Goal: Information Seeking & Learning: Learn about a topic

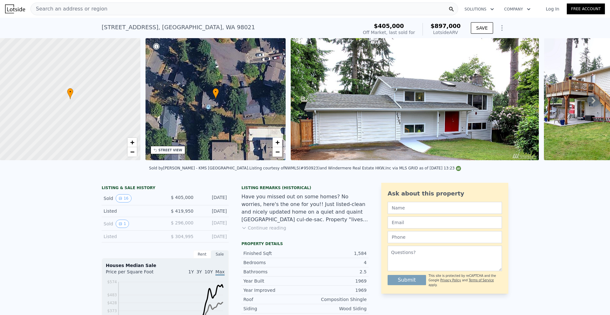
drag, startPoint x: 42, startPoint y: 64, endPoint x: 57, endPoint y: -4, distance: 69.4
click at [125, 9] on div "Search an address or region" at bounding box center [245, 9] width 428 height 13
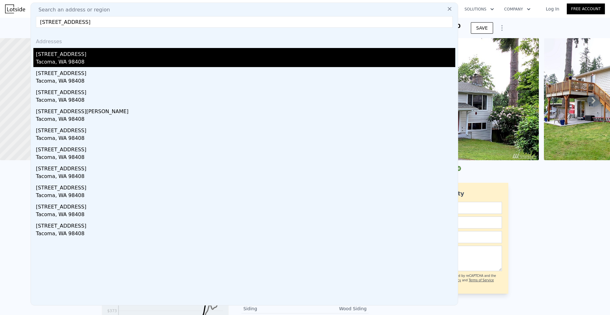
type input "[STREET_ADDRESS]"
click at [115, 52] on div "[STREET_ADDRESS]" at bounding box center [246, 53] width 420 height 10
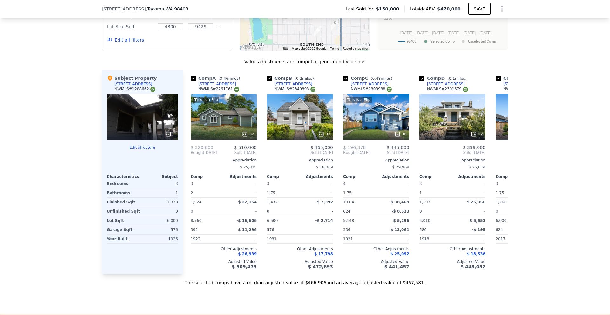
scroll to position [528, 0]
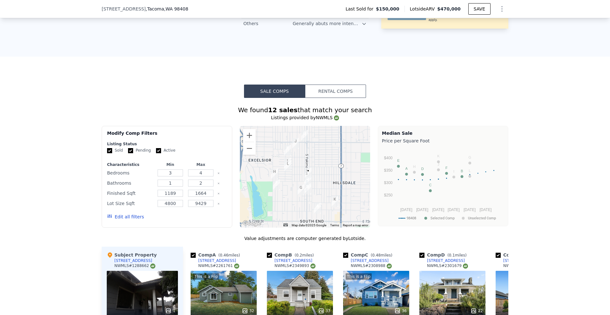
drag, startPoint x: 67, startPoint y: 160, endPoint x: 134, endPoint y: 41, distance: 136.2
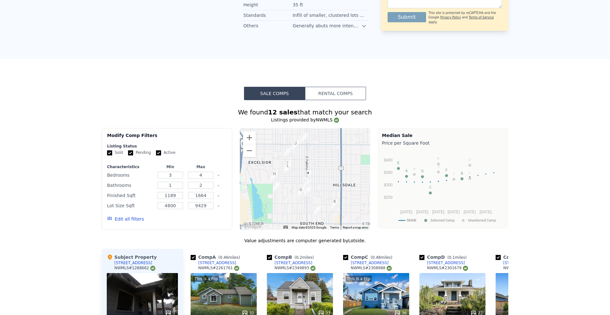
scroll to position [0, 0]
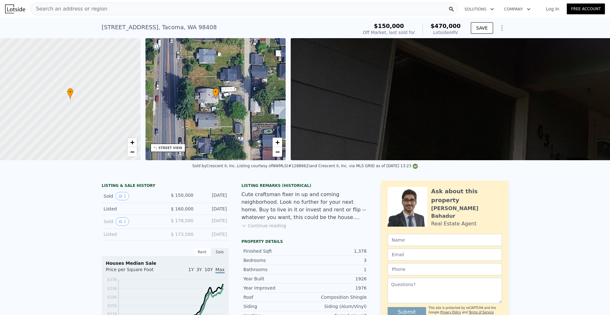
click at [165, 12] on div "Search an address or region" at bounding box center [245, 9] width 428 height 13
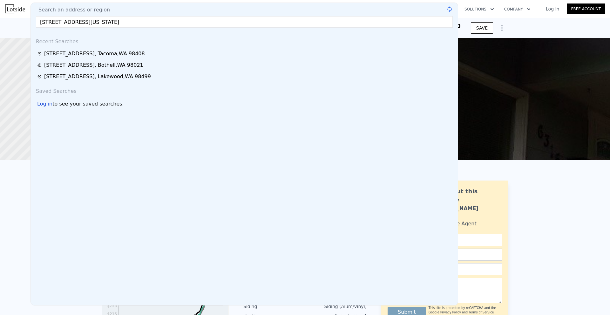
click at [127, 23] on input "[STREET_ADDRESS][US_STATE]" at bounding box center [244, 21] width 417 height 11
click at [163, 22] on input "[STREET_ADDRESS][US_STATE]" at bounding box center [244, 21] width 417 height 11
click at [56, 21] on input "[STREET_ADDRESS][US_STATE]" at bounding box center [244, 21] width 417 height 11
drag, startPoint x: 137, startPoint y: 25, endPoint x: 312, endPoint y: 33, distance: 175.7
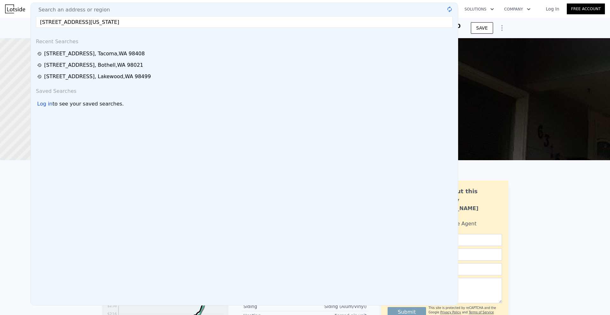
click at [271, 33] on div "Search an address or region [STREET_ADDRESS][US_STATE] @keyframes spin { from {…" at bounding box center [245, 154] width 428 height 303
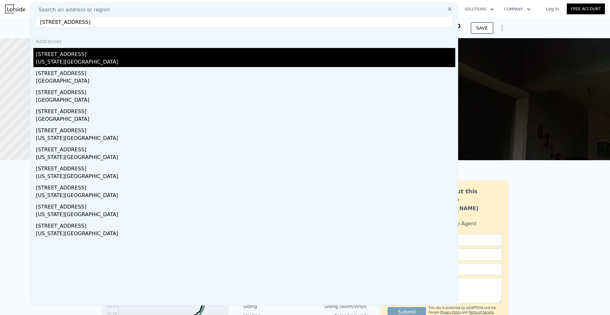
type input "[STREET_ADDRESS]"
click at [148, 59] on div "[US_STATE][GEOGRAPHIC_DATA]" at bounding box center [246, 62] width 420 height 9
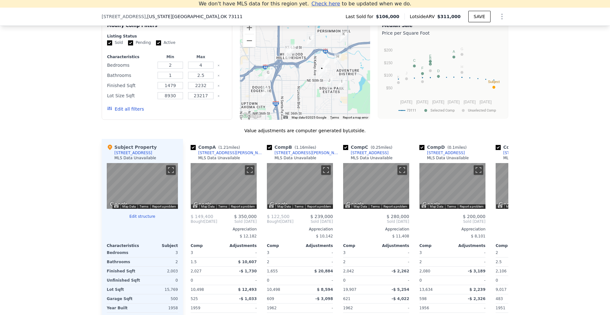
scroll to position [292, 0]
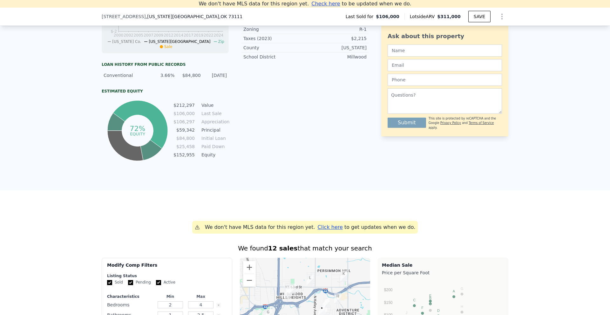
drag, startPoint x: 44, startPoint y: 70, endPoint x: 54, endPoint y: 0, distance: 71.0
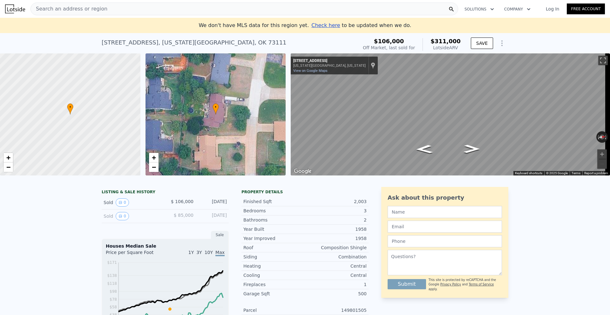
click at [150, 11] on div "Search an address or region" at bounding box center [245, 9] width 428 height 13
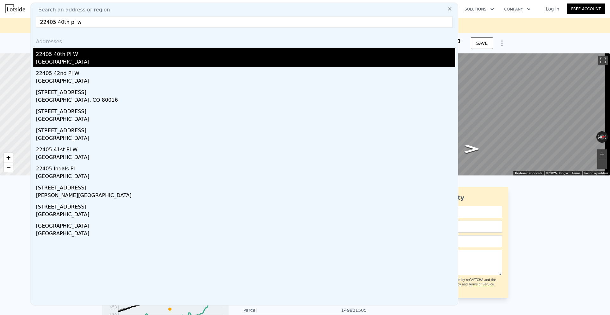
type input "22405 40th pl w"
click at [136, 62] on div "[GEOGRAPHIC_DATA]" at bounding box center [246, 62] width 420 height 9
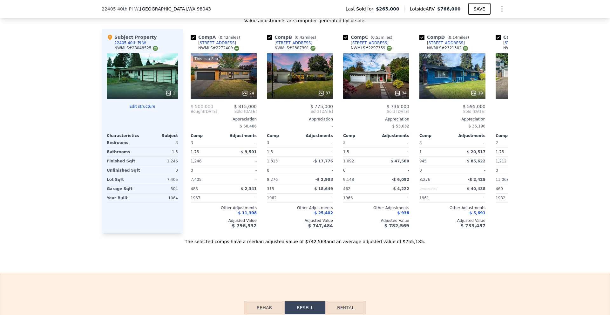
scroll to position [462, 0]
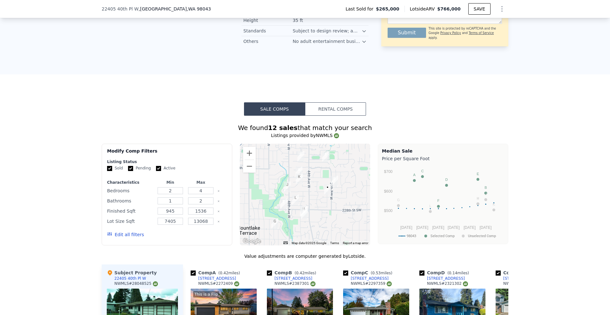
drag, startPoint x: 553, startPoint y: 193, endPoint x: 409, endPoint y: 38, distance: 211.0
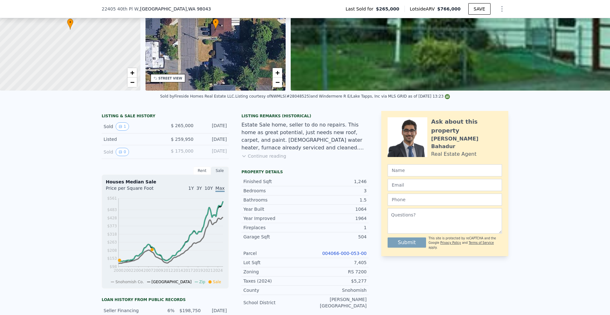
scroll to position [189, 0]
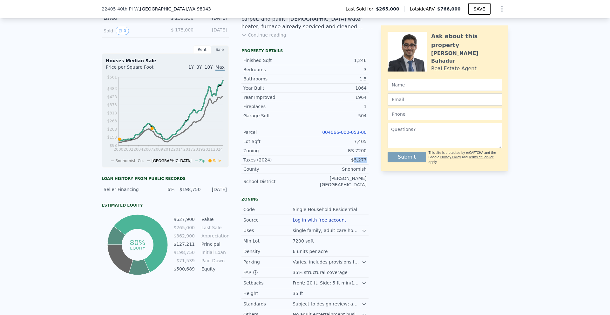
drag, startPoint x: 354, startPoint y: 165, endPoint x: 367, endPoint y: 164, distance: 12.7
click at [367, 164] on div "LISTING & SALE HISTORY Sold 1 $ 265,000 [DATE] Listed $ 259,950 [DATE] Sold 0 $…" at bounding box center [305, 155] width 407 height 330
copy div "5,277"
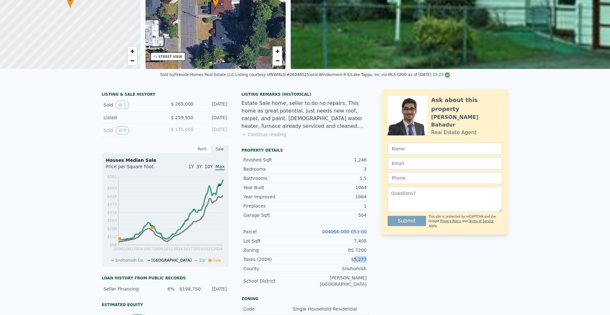
scroll to position [2, 0]
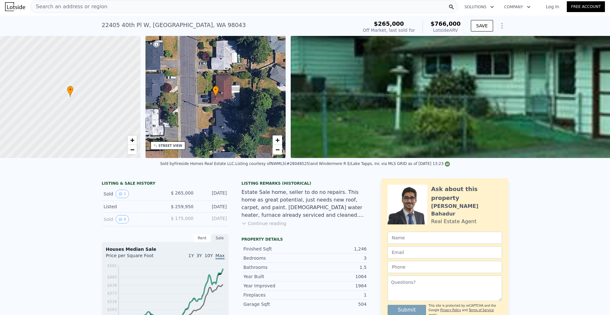
click at [117, 26] on div "[STREET_ADDRESS]" at bounding box center [174, 25] width 144 height 9
click at [235, 9] on div "Search an address or region" at bounding box center [245, 6] width 428 height 13
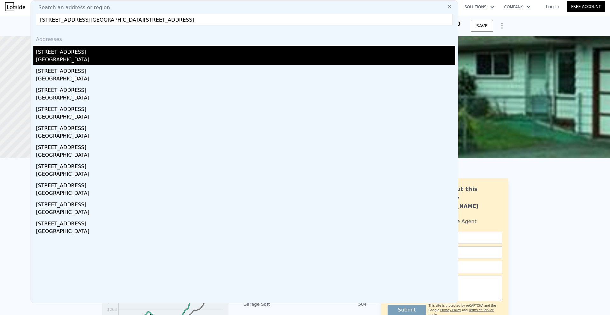
type input "[STREET_ADDRESS][GEOGRAPHIC_DATA][STREET_ADDRESS]"
click at [96, 53] on div "[STREET_ADDRESS]" at bounding box center [246, 51] width 420 height 10
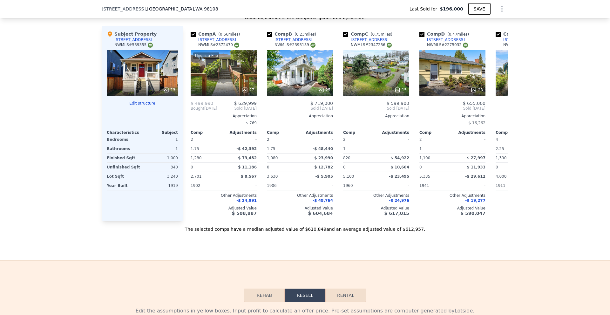
scroll to position [668, 0]
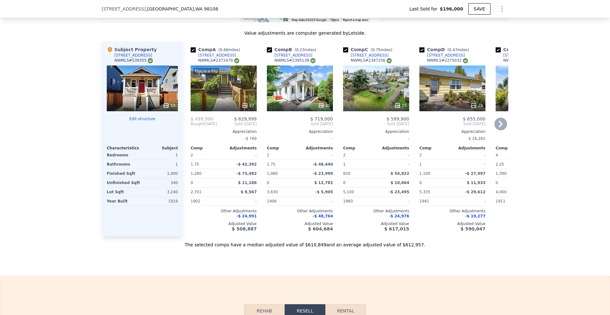
click at [475, 109] on icon at bounding box center [474, 105] width 6 height 6
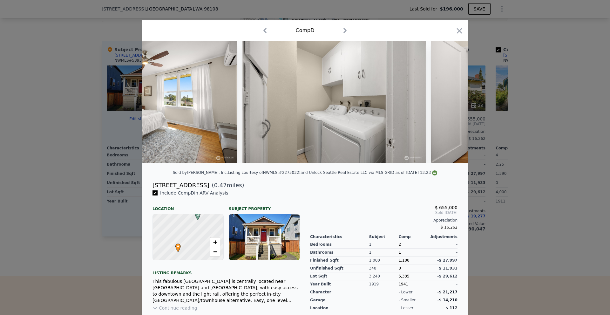
scroll to position [0, 3576]
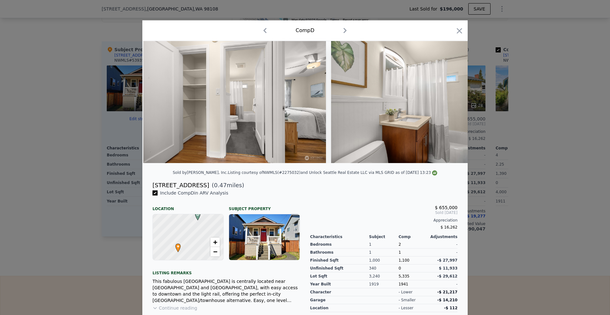
drag, startPoint x: 534, startPoint y: 178, endPoint x: 523, endPoint y: 178, distance: 11.4
click at [534, 178] on div at bounding box center [305, 157] width 610 height 315
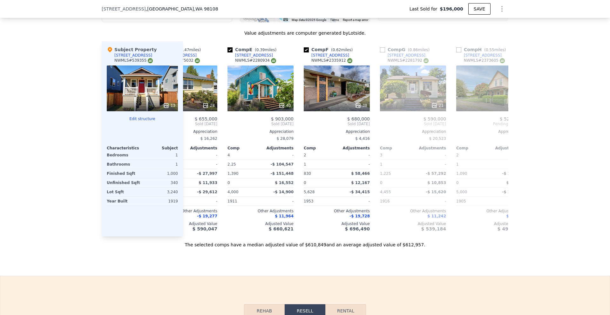
scroll to position [0, 281]
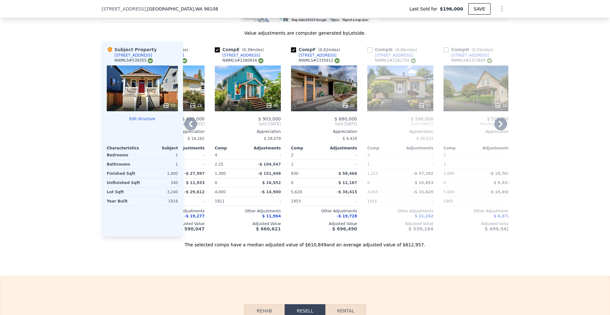
click at [342, 106] on div at bounding box center [324, 105] width 66 height 11
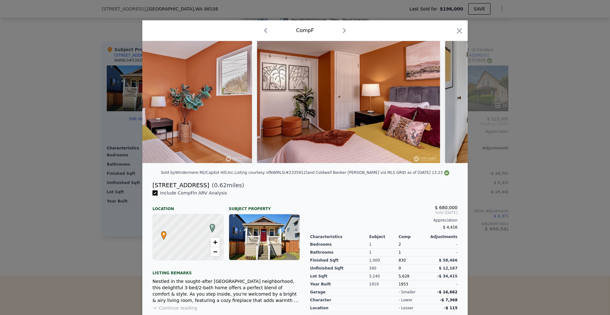
scroll to position [0, 3713]
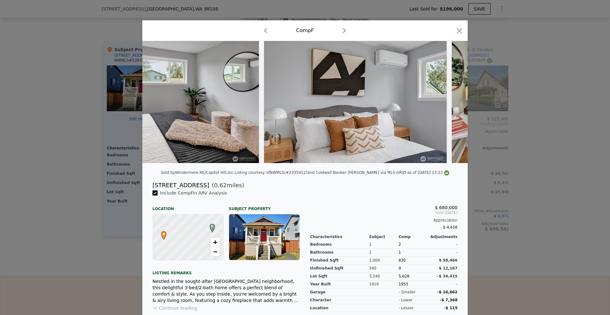
click at [599, 127] on div at bounding box center [305, 157] width 610 height 315
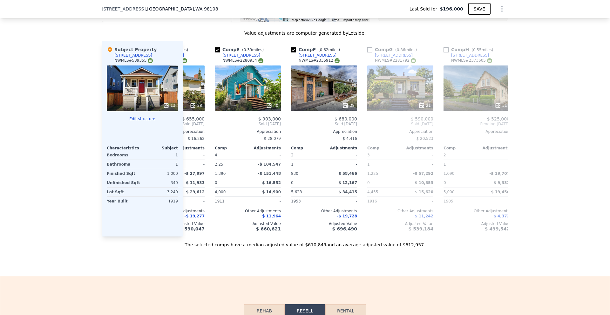
scroll to position [229, 0]
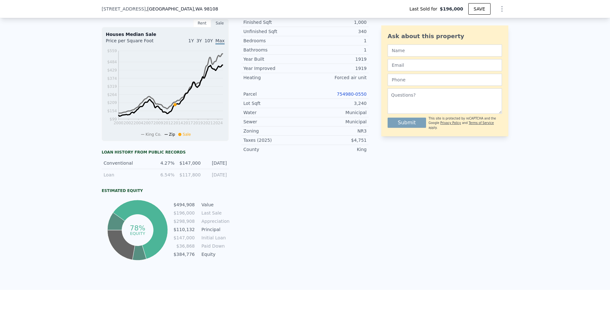
drag, startPoint x: 79, startPoint y: 99, endPoint x: 83, endPoint y: -4, distance: 103.1
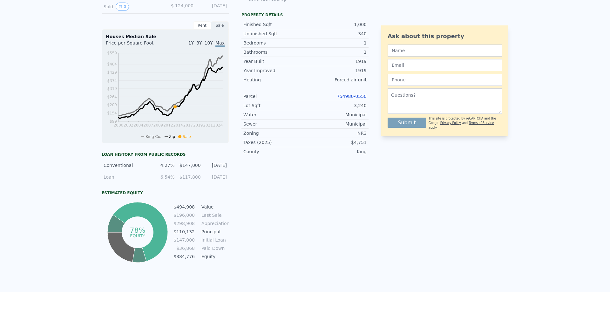
type input "$ 605,000"
type input "$ 347,423"
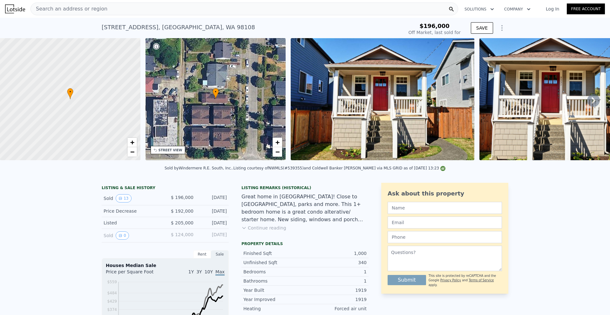
click at [155, 7] on div "Search an address or region" at bounding box center [245, 9] width 428 height 13
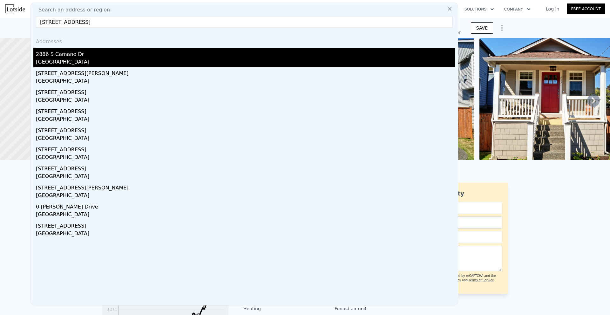
type input "[STREET_ADDRESS]"
click at [99, 54] on div "2886 S Camano Dr" at bounding box center [246, 53] width 420 height 10
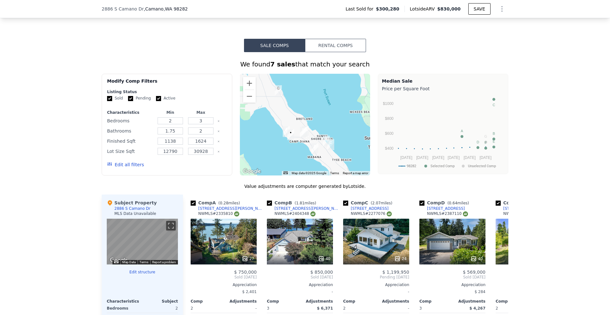
scroll to position [602, 0]
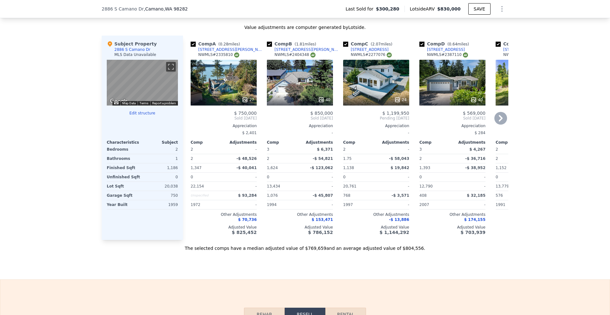
click at [242, 103] on icon at bounding box center [245, 100] width 6 height 6
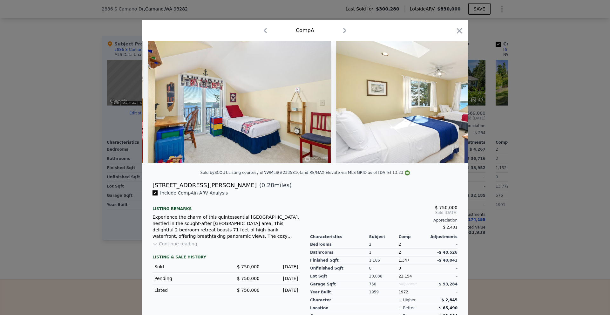
scroll to position [0, 3310]
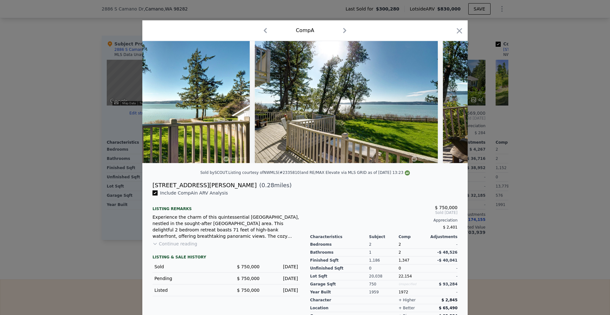
click at [512, 182] on div at bounding box center [305, 157] width 610 height 315
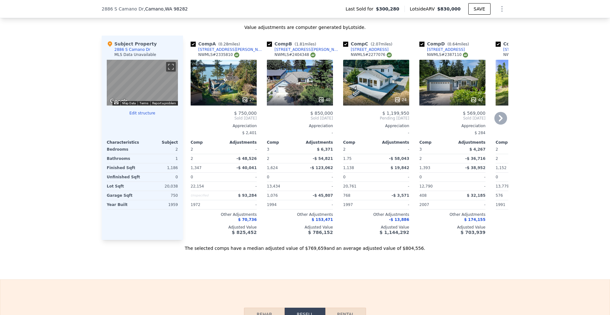
click at [325, 103] on div "40" at bounding box center [324, 100] width 12 height 6
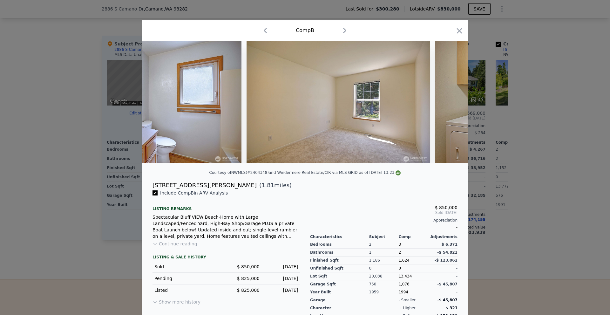
scroll to position [0, 4541]
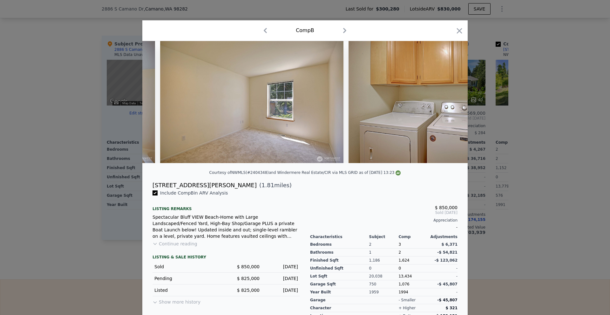
click at [540, 175] on div at bounding box center [305, 157] width 610 height 315
